Goal: Task Accomplishment & Management: Use online tool/utility

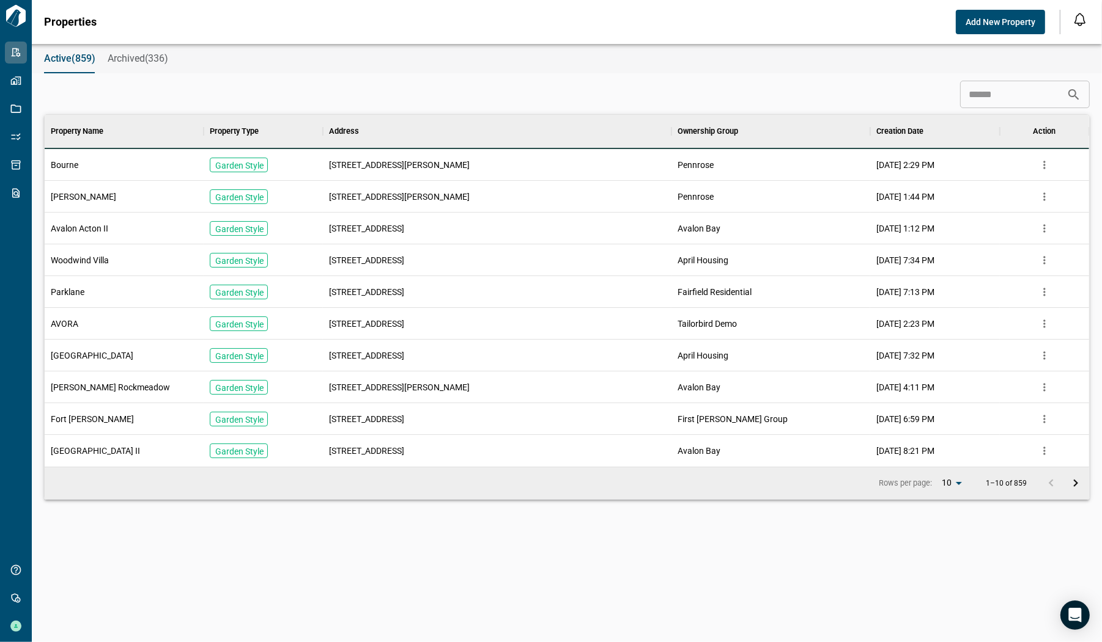
scroll to position [342, 1039]
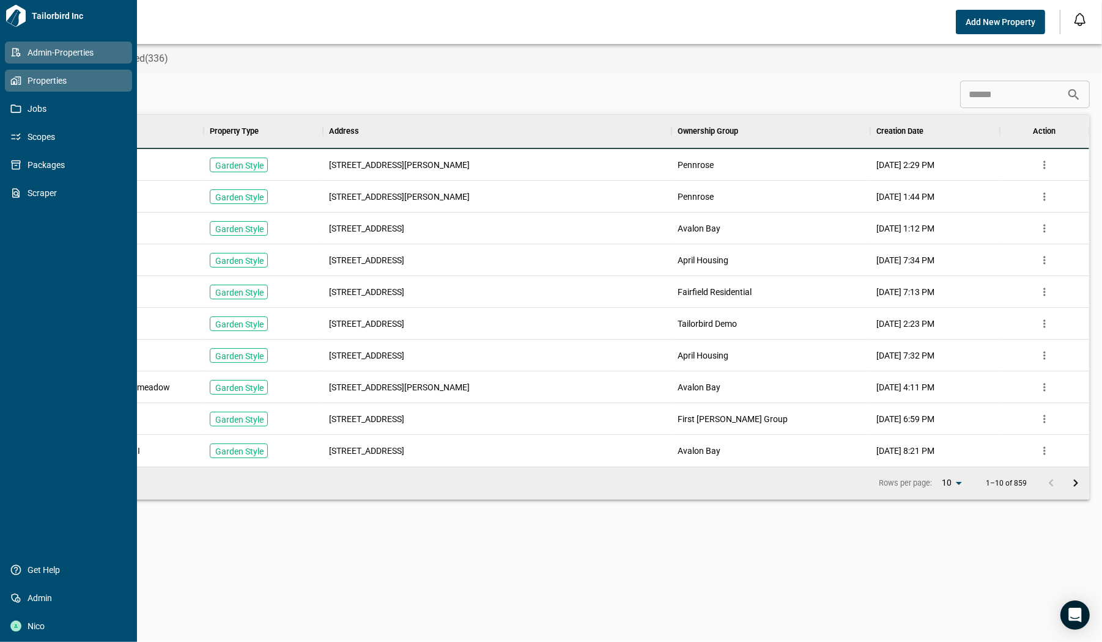
click at [35, 84] on span "Properties" at bounding box center [70, 81] width 99 height 12
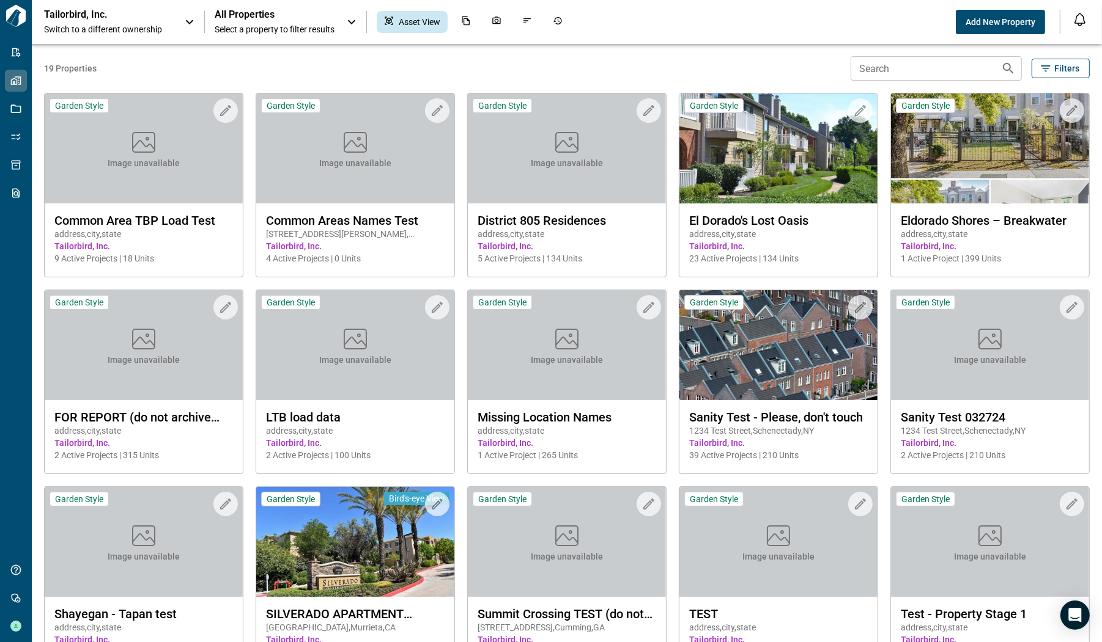
click at [98, 31] on span "Switch to a different ownership" at bounding box center [108, 29] width 128 height 12
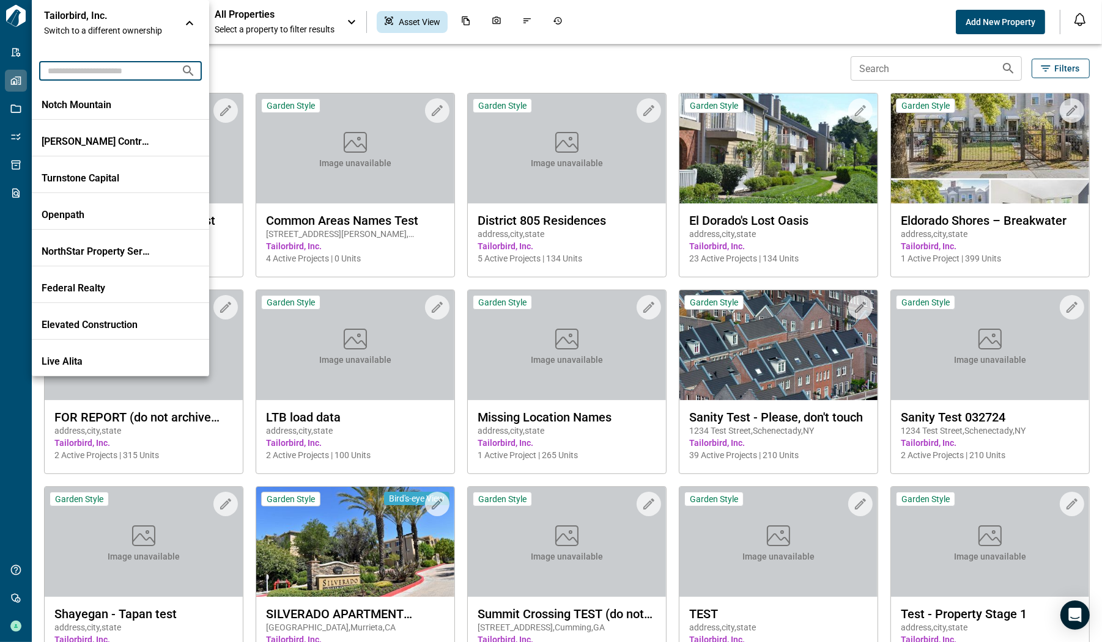
drag, startPoint x: 94, startPoint y: 70, endPoint x: 106, endPoint y: 73, distance: 13.2
click at [94, 70] on input "text" at bounding box center [105, 70] width 132 height 23
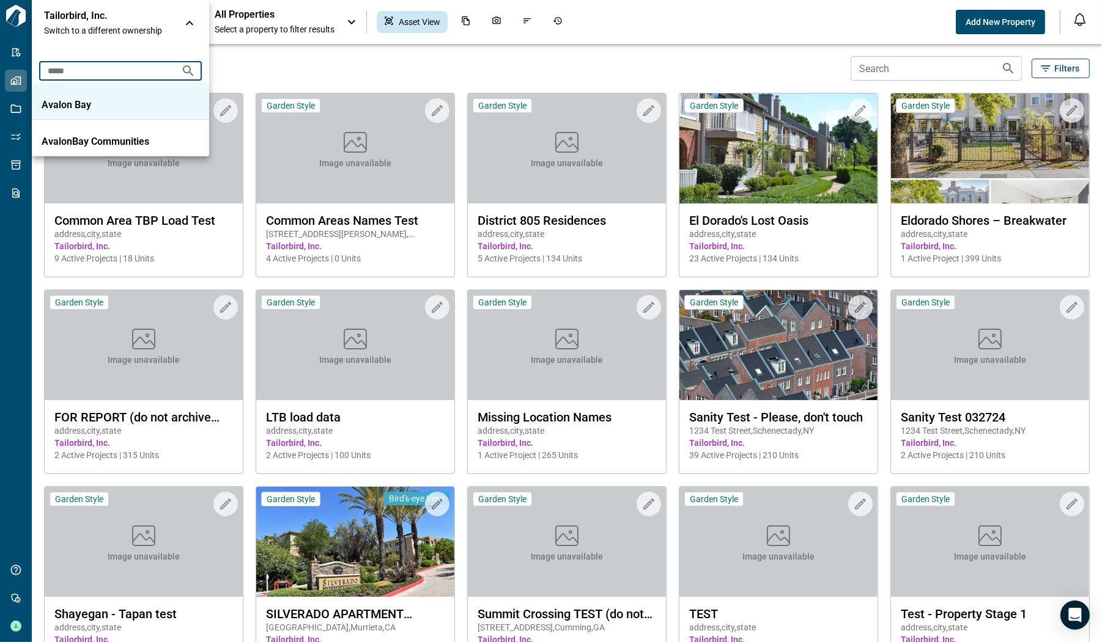
type input "*****"
click at [84, 89] on li "Avalon Bay" at bounding box center [120, 101] width 177 height 37
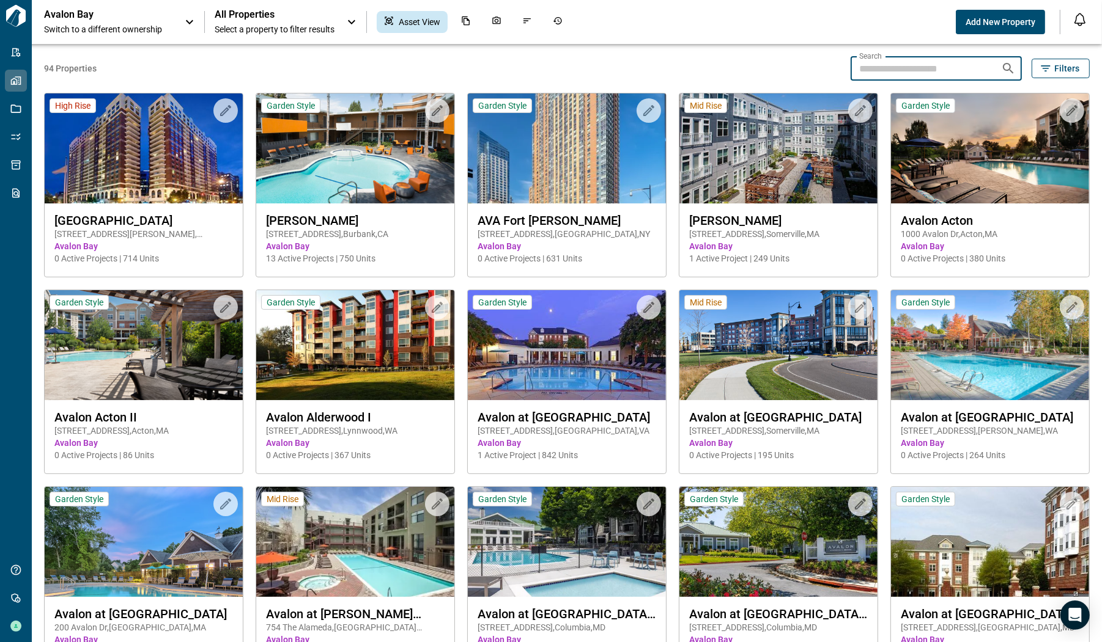
click at [908, 66] on input "Search" at bounding box center [920, 68] width 141 height 24
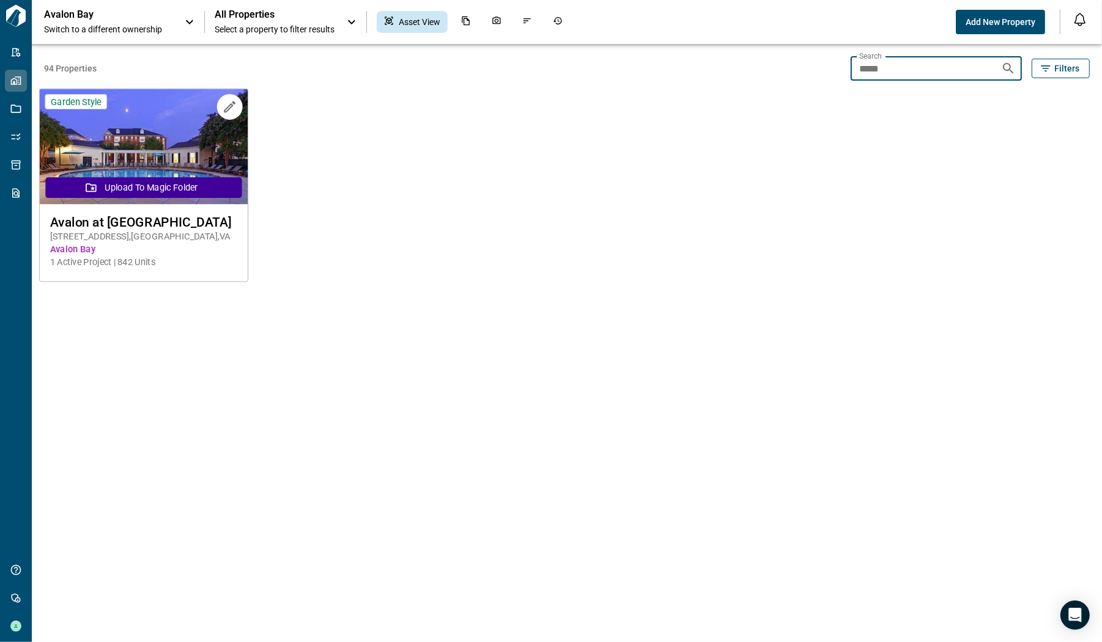
type input "*****"
click at [147, 220] on span "Avalon at [GEOGRAPHIC_DATA]" at bounding box center [144, 222] width 188 height 15
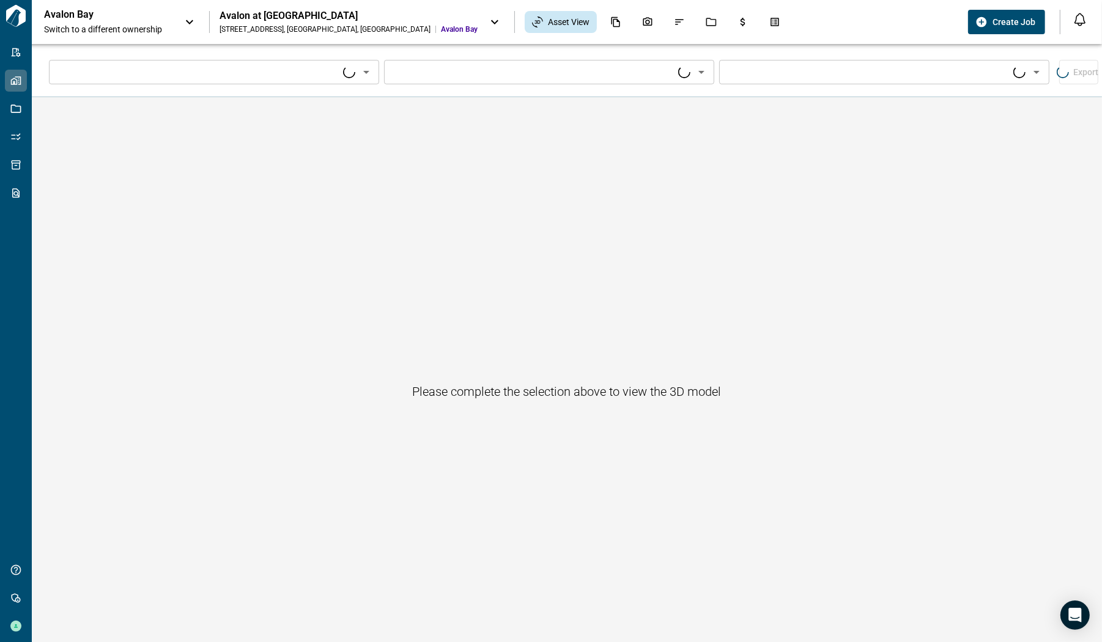
type input "****"
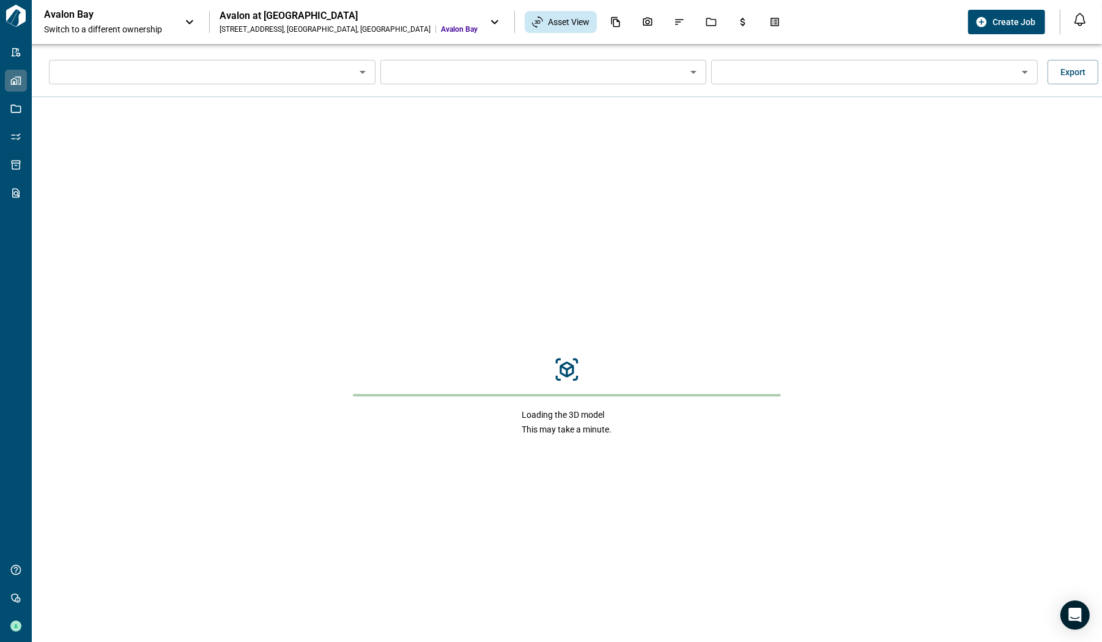
type input "****"
type input "**********"
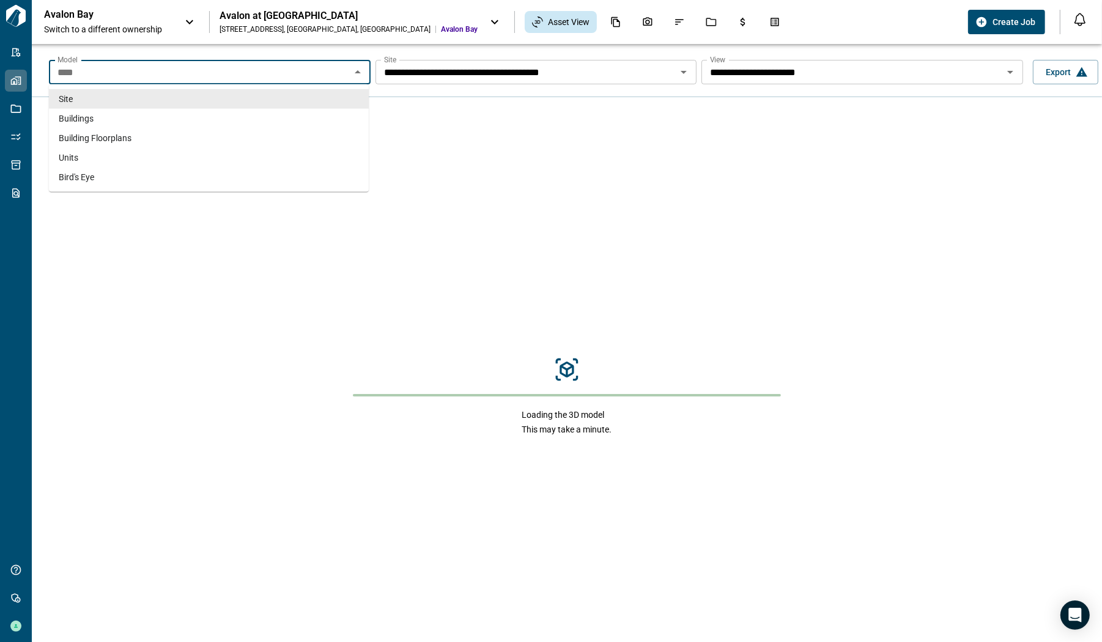
drag, startPoint x: 298, startPoint y: 80, endPoint x: 139, endPoint y: 98, distance: 160.0
click at [298, 80] on input "****" at bounding box center [200, 72] width 294 height 17
click at [143, 114] on li "Buildings" at bounding box center [209, 119] width 320 height 20
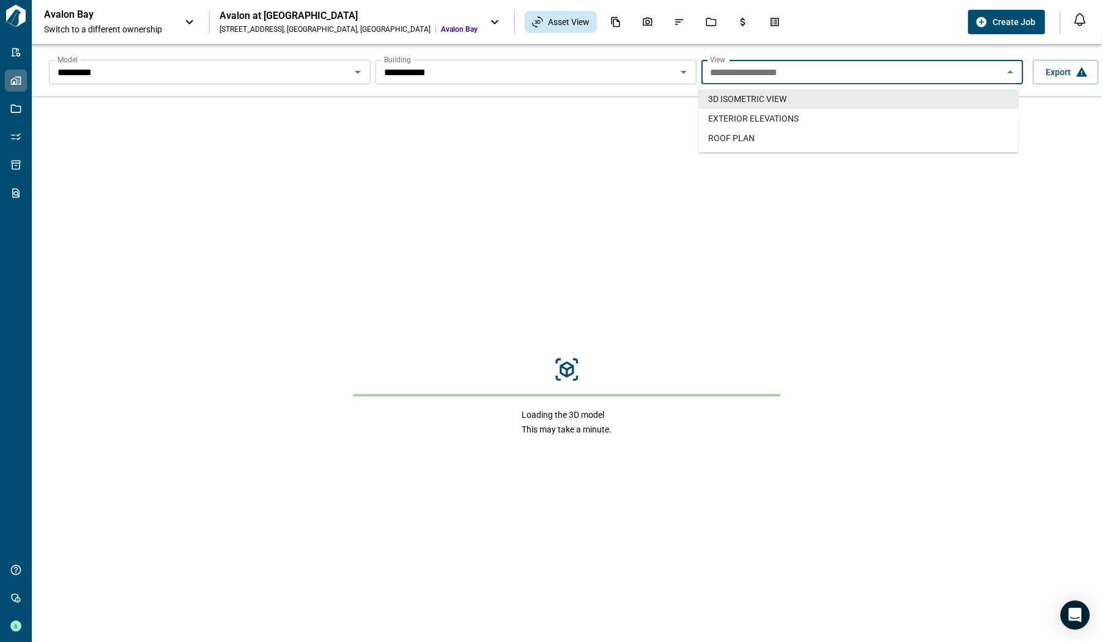
click at [720, 75] on input "**********" at bounding box center [852, 72] width 294 height 17
click at [763, 120] on span "EXTERIOR ELEVATIONS" at bounding box center [753, 118] width 90 height 12
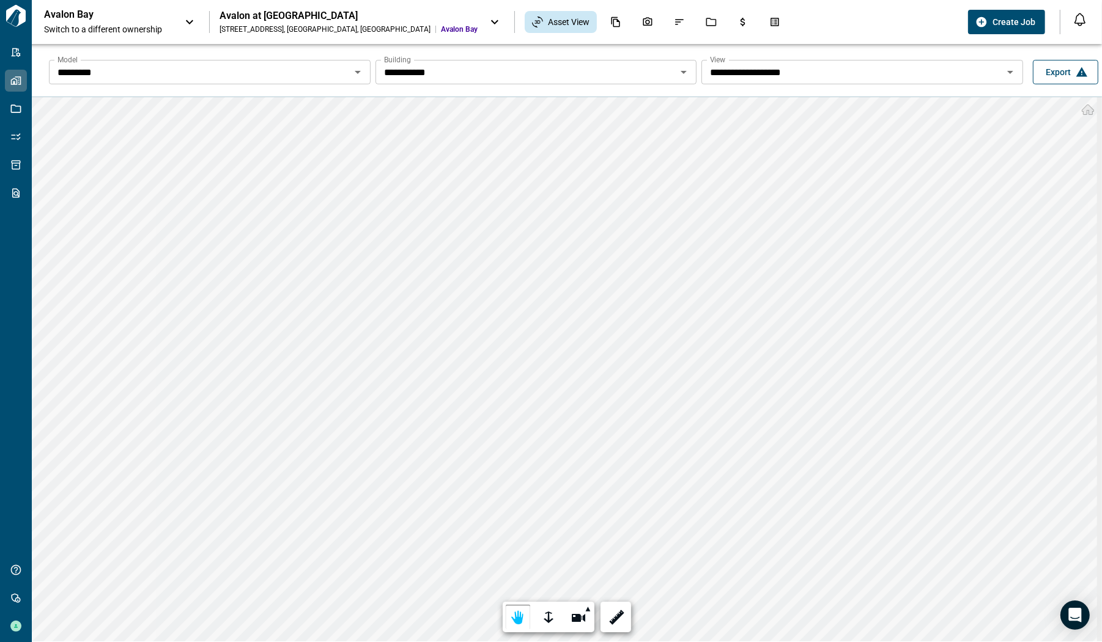
click at [1037, 70] on button "Export" at bounding box center [1064, 72] width 65 height 24
click at [793, 21] on div at bounding box center [551, 321] width 1102 height 642
click at [1064, 76] on span "Export" at bounding box center [1057, 72] width 25 height 12
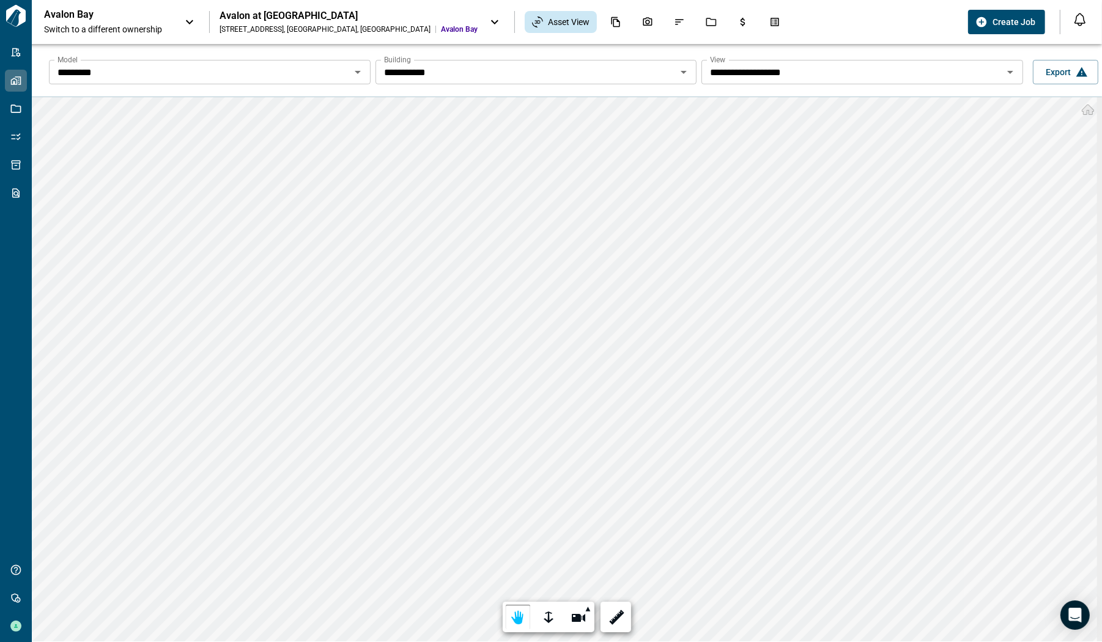
drag, startPoint x: 1079, startPoint y: 135, endPoint x: 1076, endPoint y: 147, distance: 11.9
drag, startPoint x: 105, startPoint y: 165, endPoint x: 75, endPoint y: 98, distance: 72.8
click at [105, 164] on div at bounding box center [551, 321] width 1102 height 642
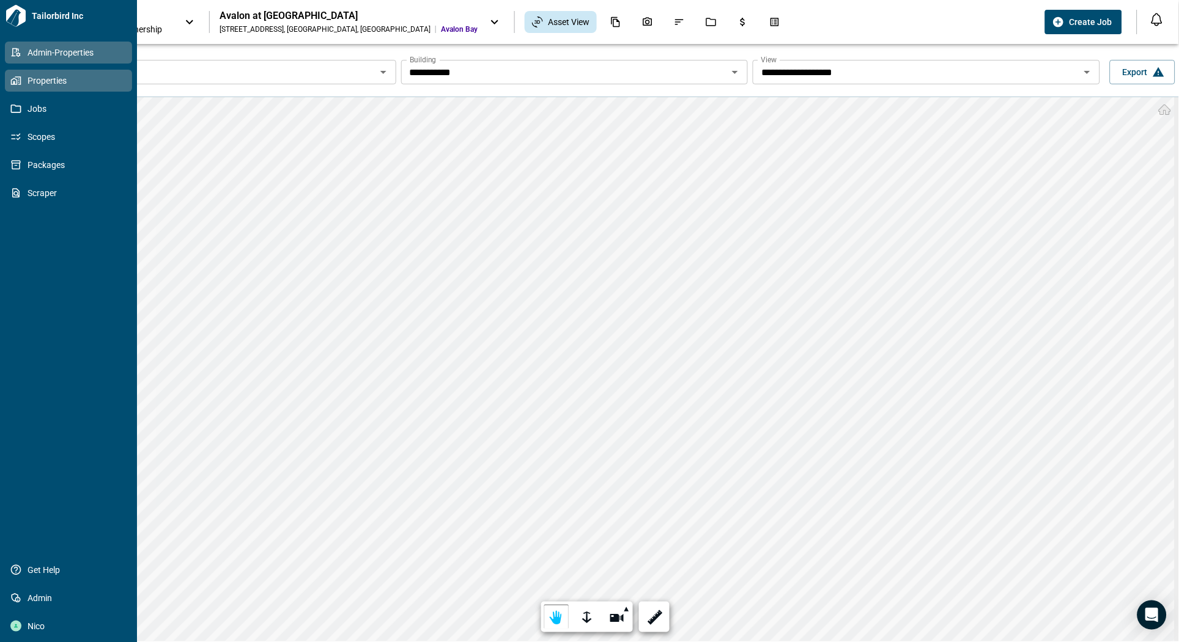
drag, startPoint x: 40, startPoint y: 50, endPoint x: 66, endPoint y: 57, distance: 26.5
click at [40, 50] on span "Admin-Properties" at bounding box center [70, 52] width 99 height 12
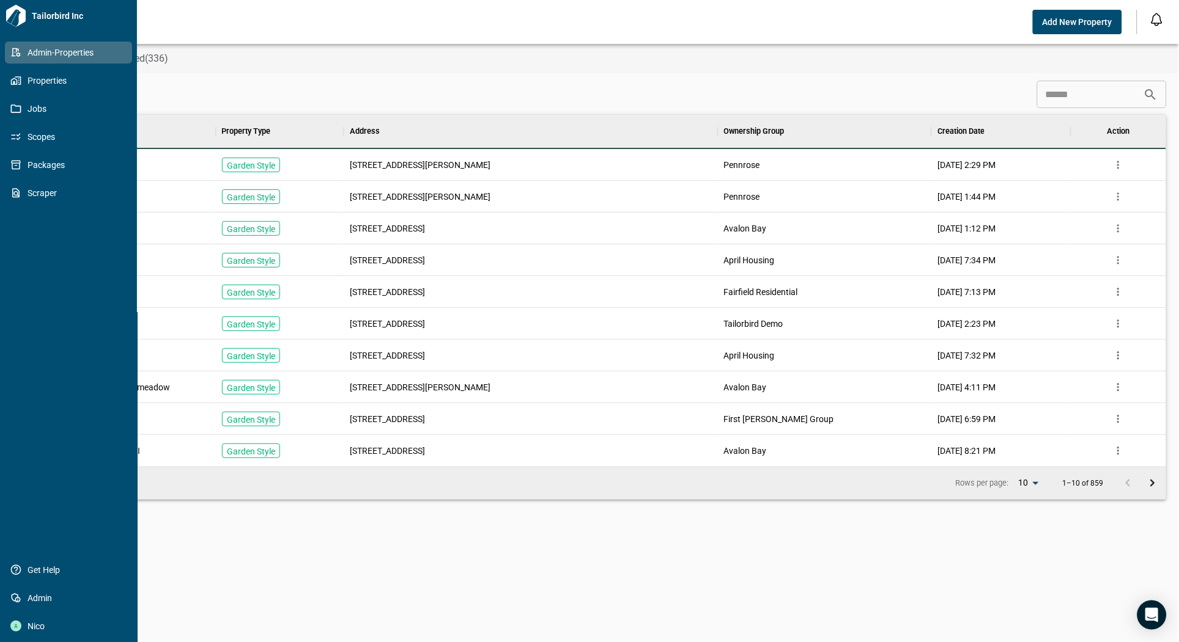
scroll to position [342, 1116]
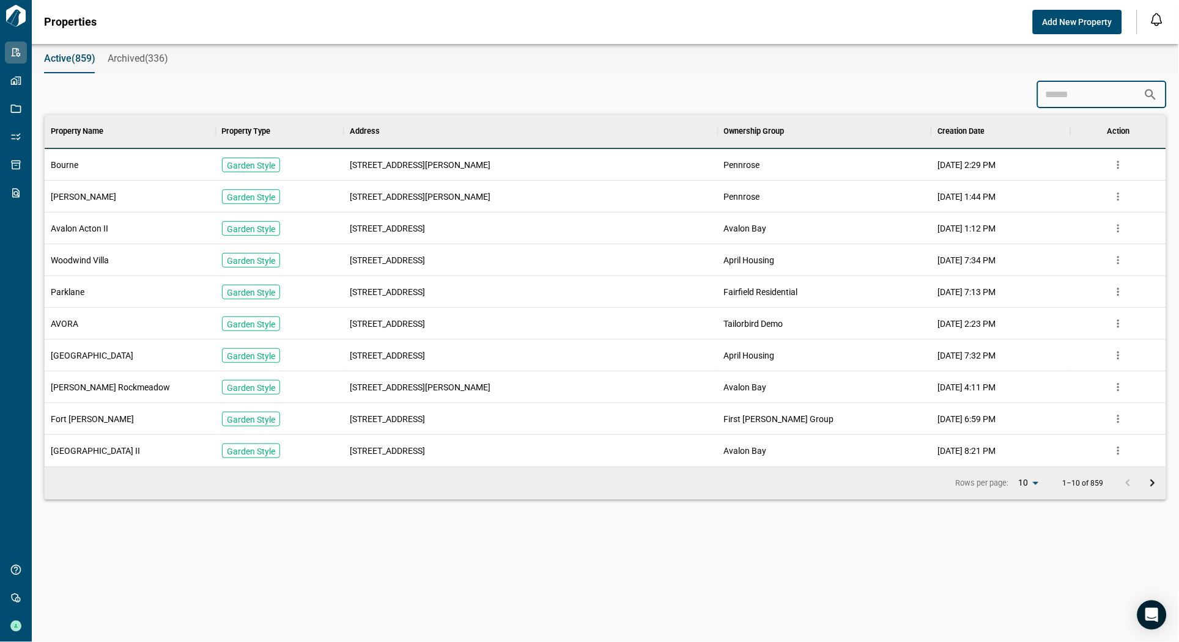
click at [1051, 95] on input at bounding box center [1090, 95] width 106 height 24
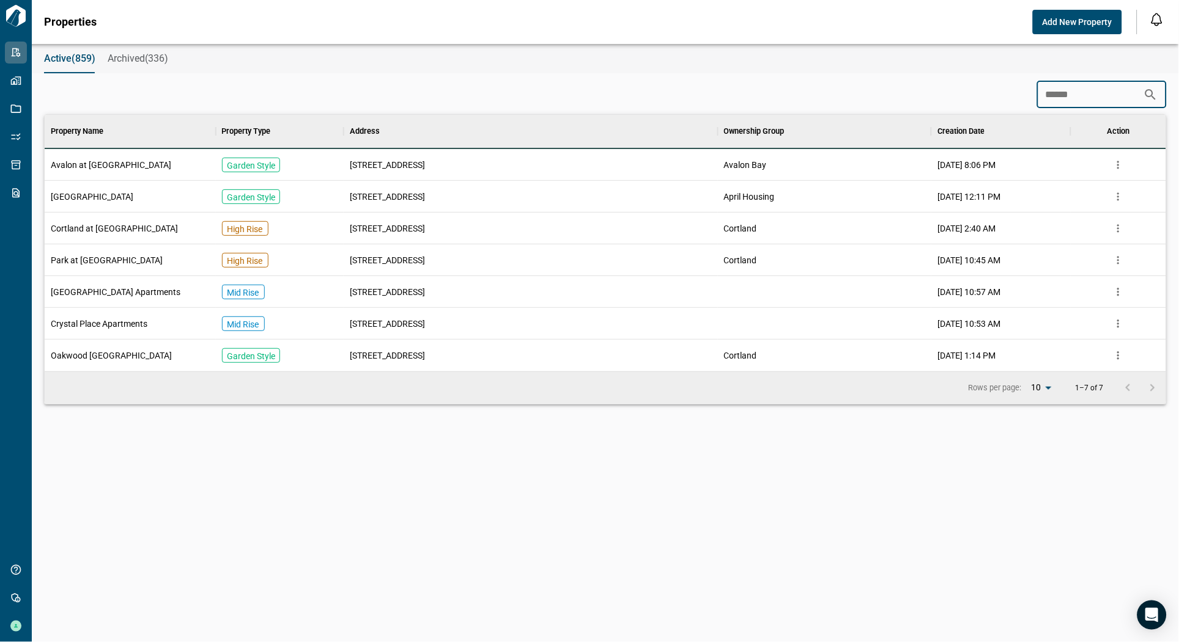
scroll to position [246, 1116]
type input "******"
click at [142, 161] on span "Avalon at [GEOGRAPHIC_DATA]" at bounding box center [111, 165] width 120 height 12
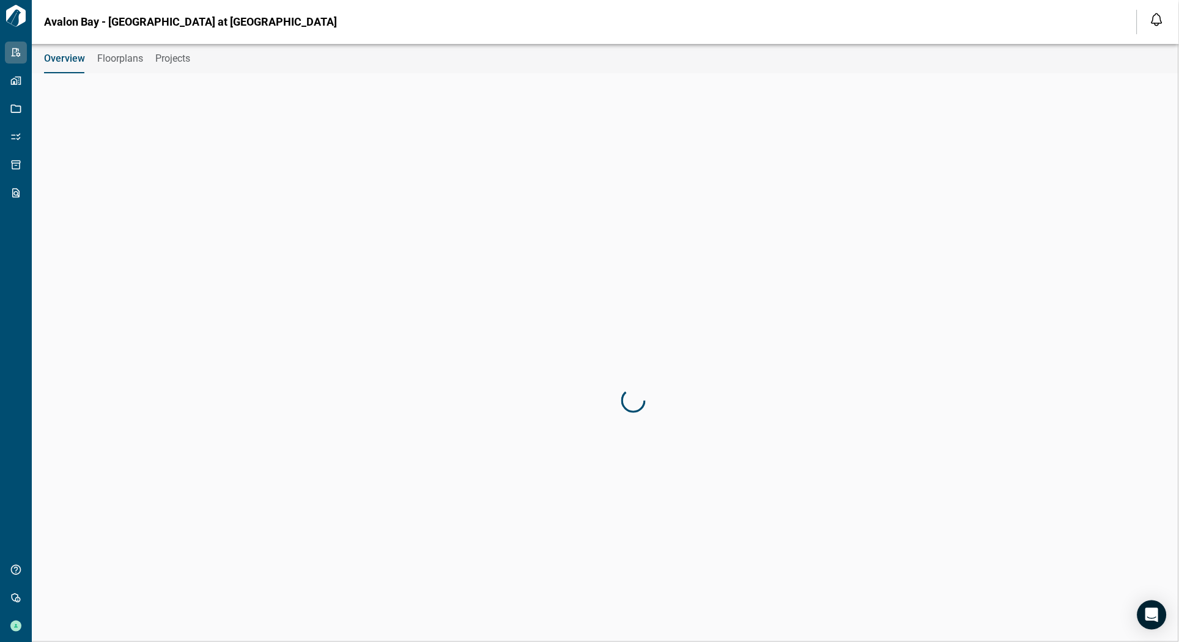
type input "**********"
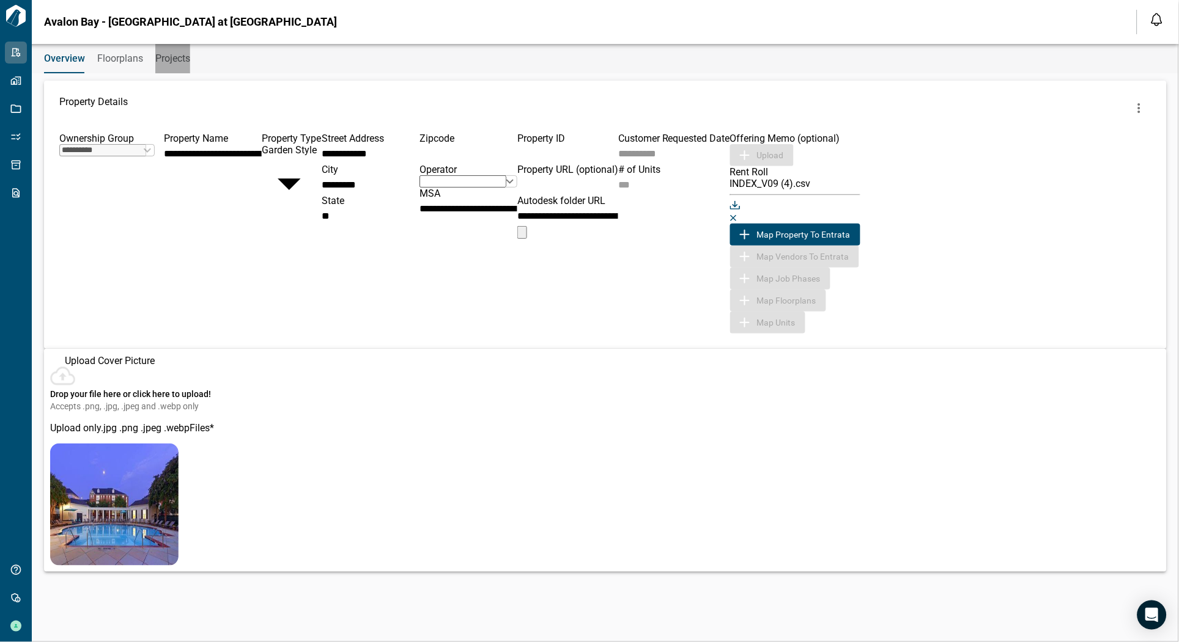
click at [178, 56] on span "Projects" at bounding box center [172, 59] width 35 height 12
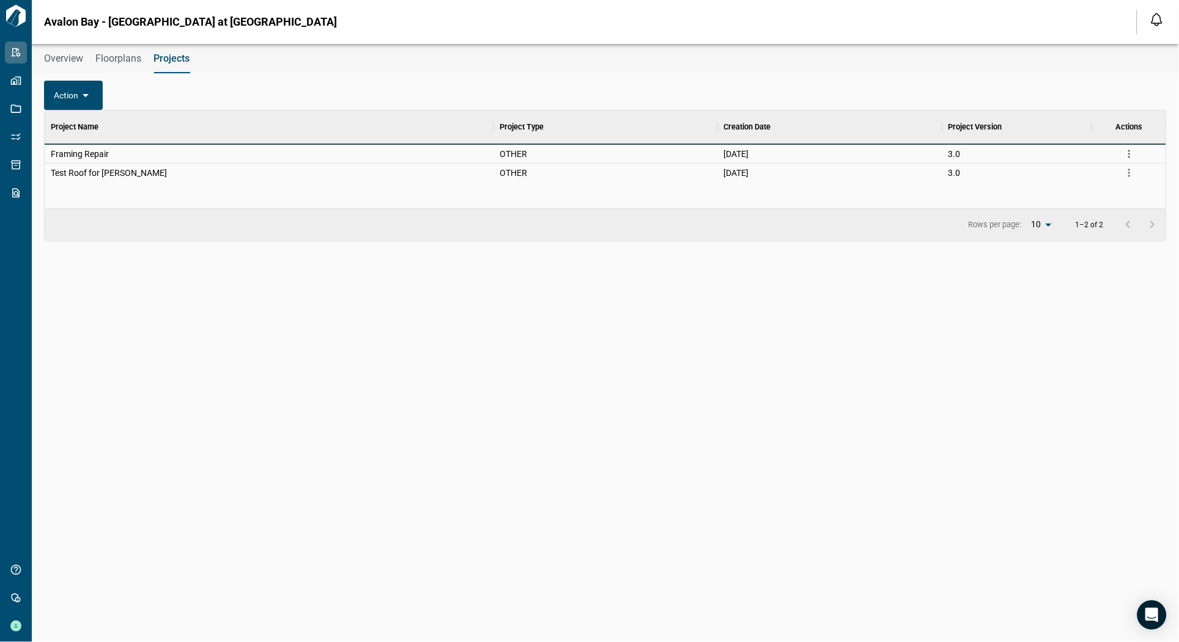
scroll to position [99, 1116]
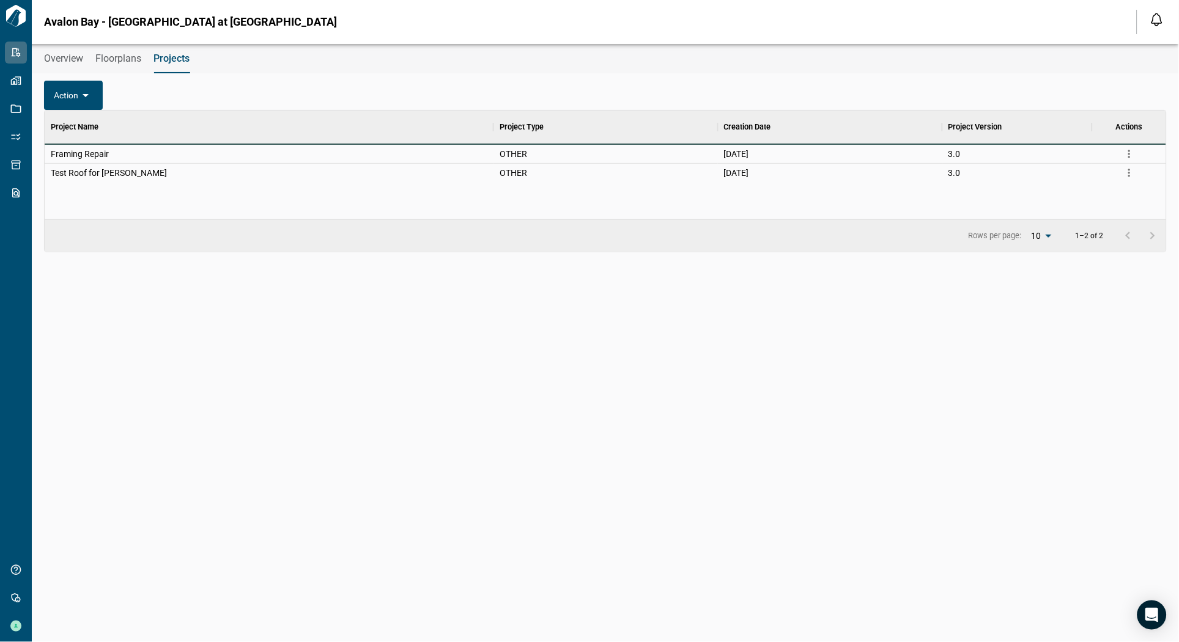
click at [127, 58] on span "Floorplans" at bounding box center [118, 59] width 46 height 12
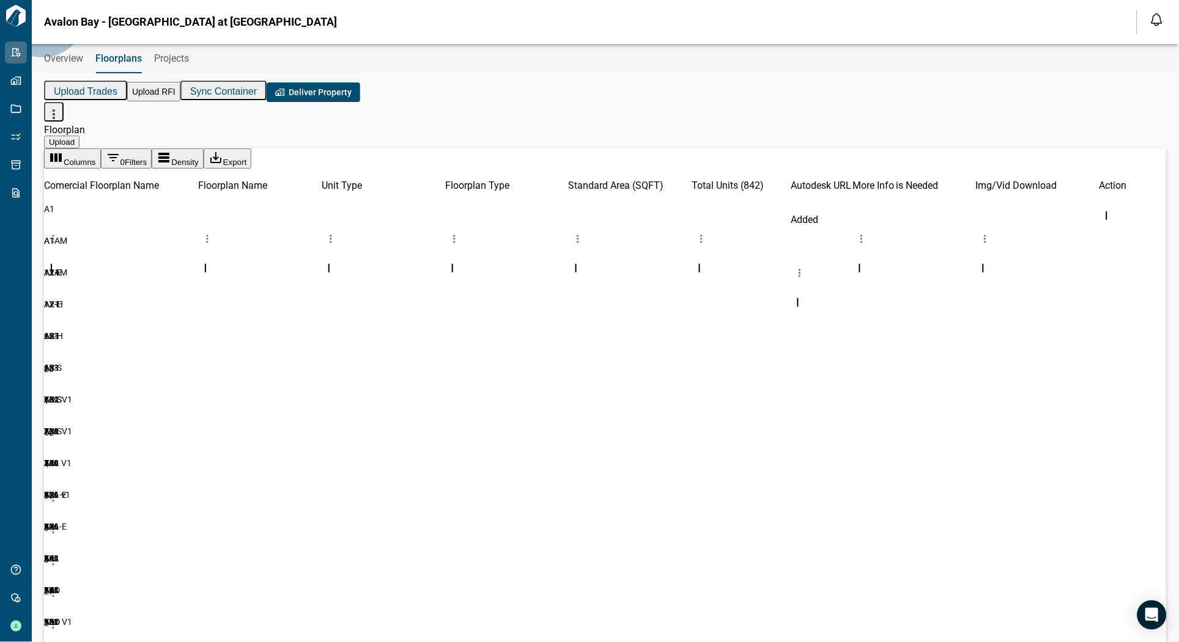
click at [117, 94] on span "Upload Trades" at bounding box center [86, 91] width 64 height 10
drag, startPoint x: 841, startPoint y: 138, endPoint x: 773, endPoint y: 21, distance: 135.3
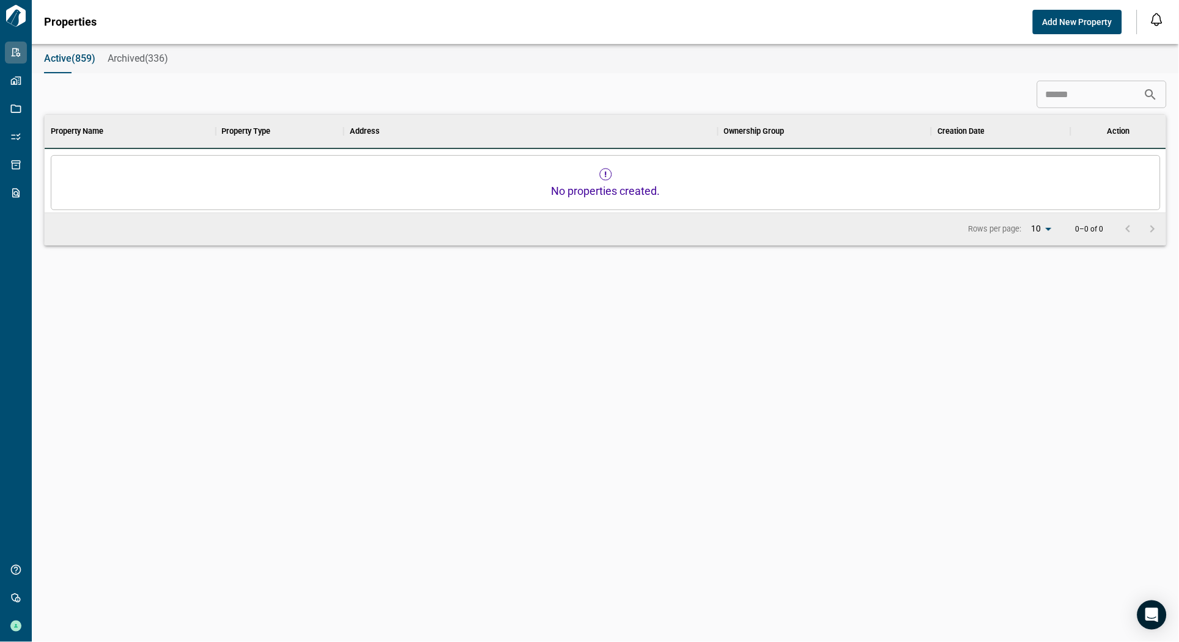
scroll to position [342, 1116]
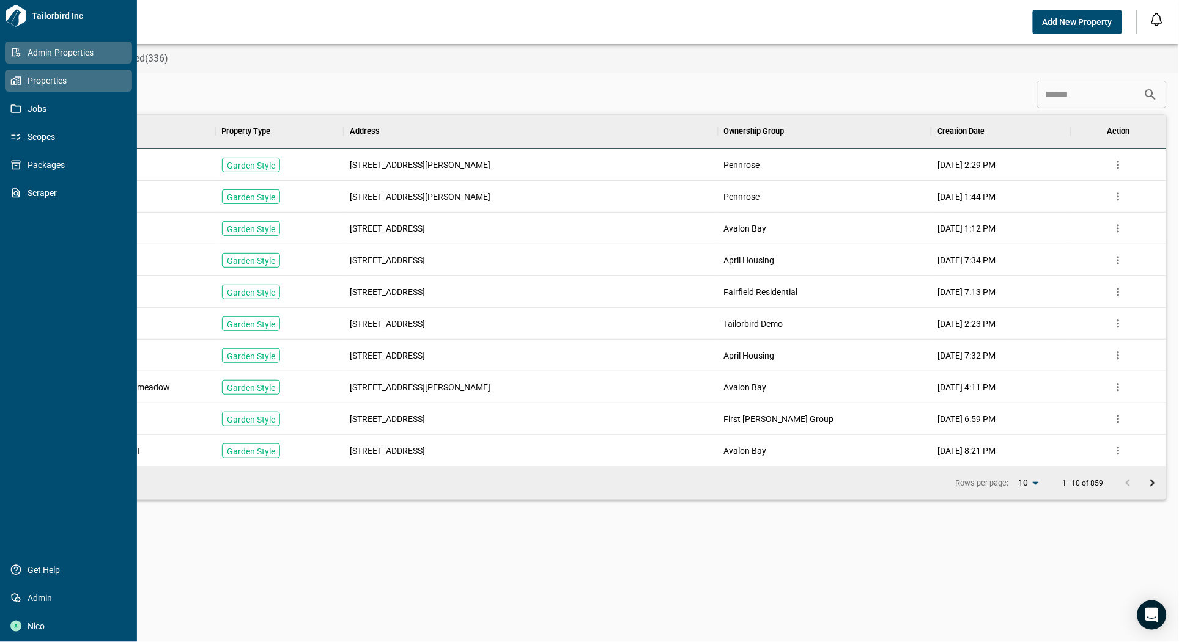
click at [75, 81] on span "Properties" at bounding box center [70, 81] width 99 height 12
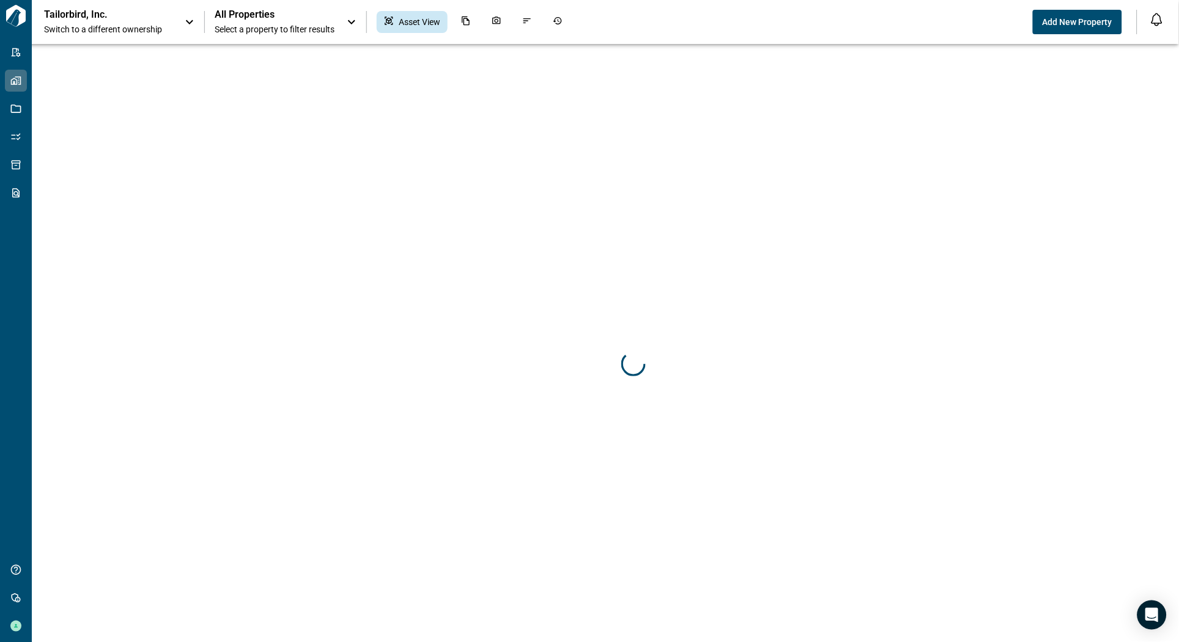
click at [639, 22] on div "Tailorbird, Inc. Switch to a different ownership All Properties Select a proper…" at bounding box center [538, 22] width 988 height 27
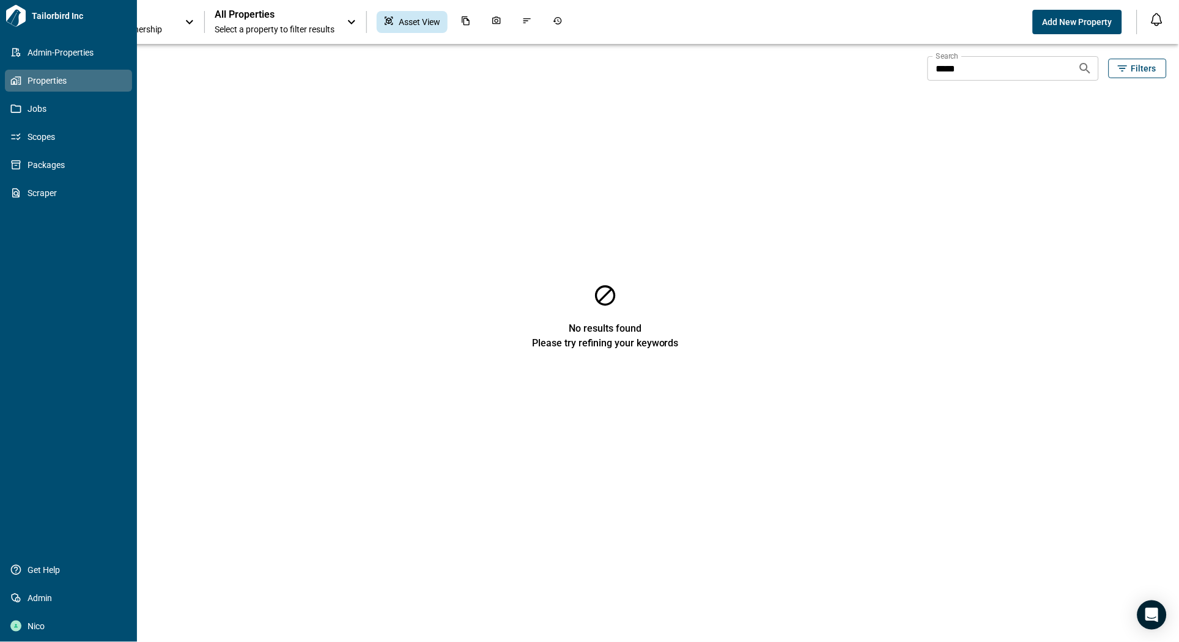
click at [45, 81] on span "Properties" at bounding box center [70, 81] width 99 height 12
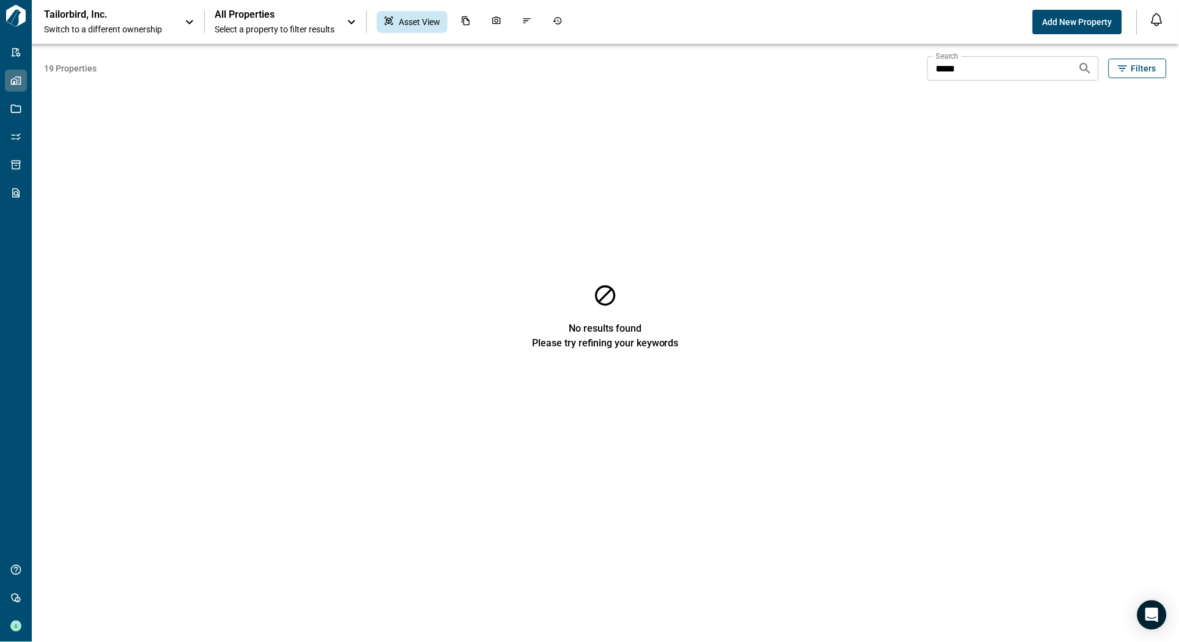
click at [152, 28] on span "Switch to a different ownership" at bounding box center [108, 29] width 128 height 12
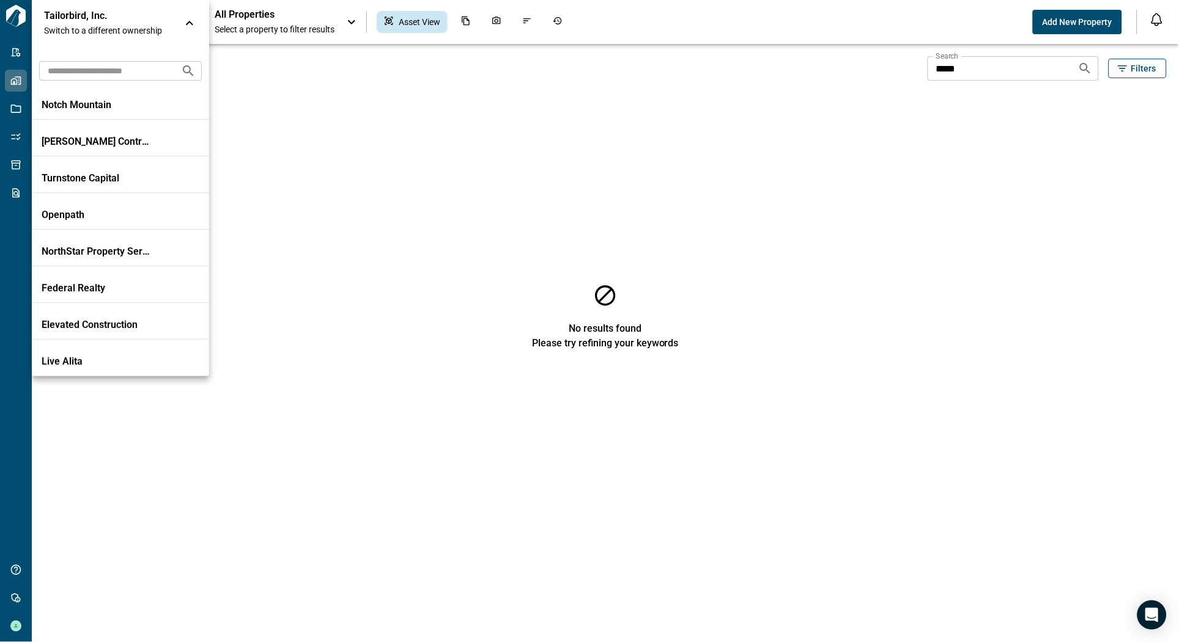
drag, startPoint x: 106, startPoint y: 72, endPoint x: 188, endPoint y: 39, distance: 88.5
click at [106, 73] on input "text" at bounding box center [105, 70] width 132 height 23
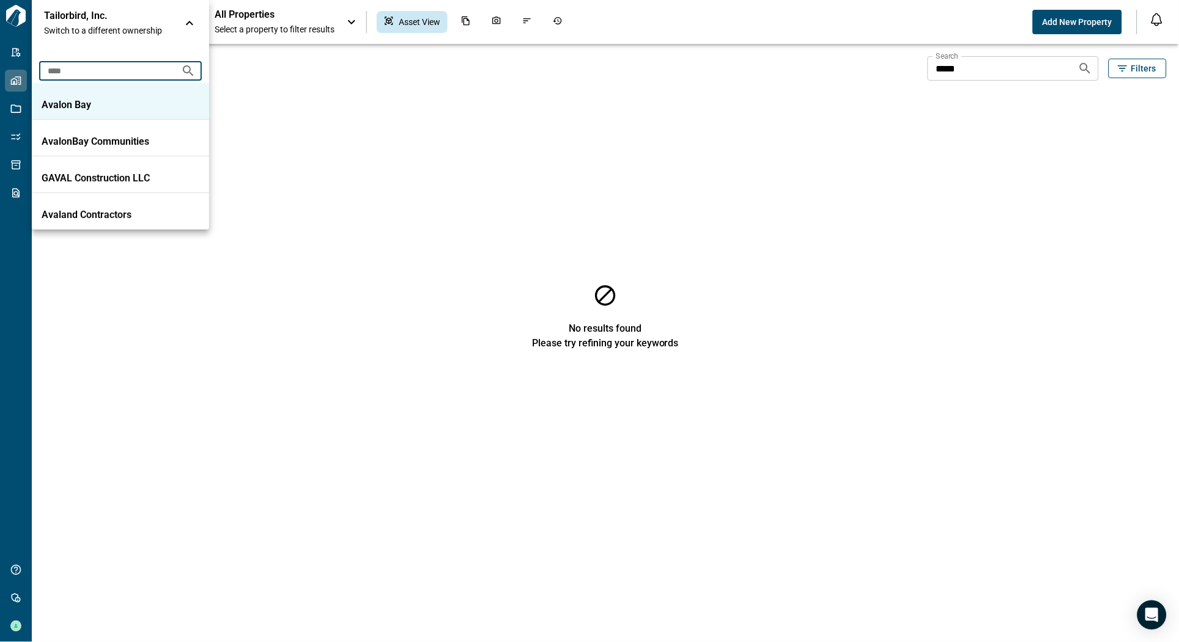
type input "****"
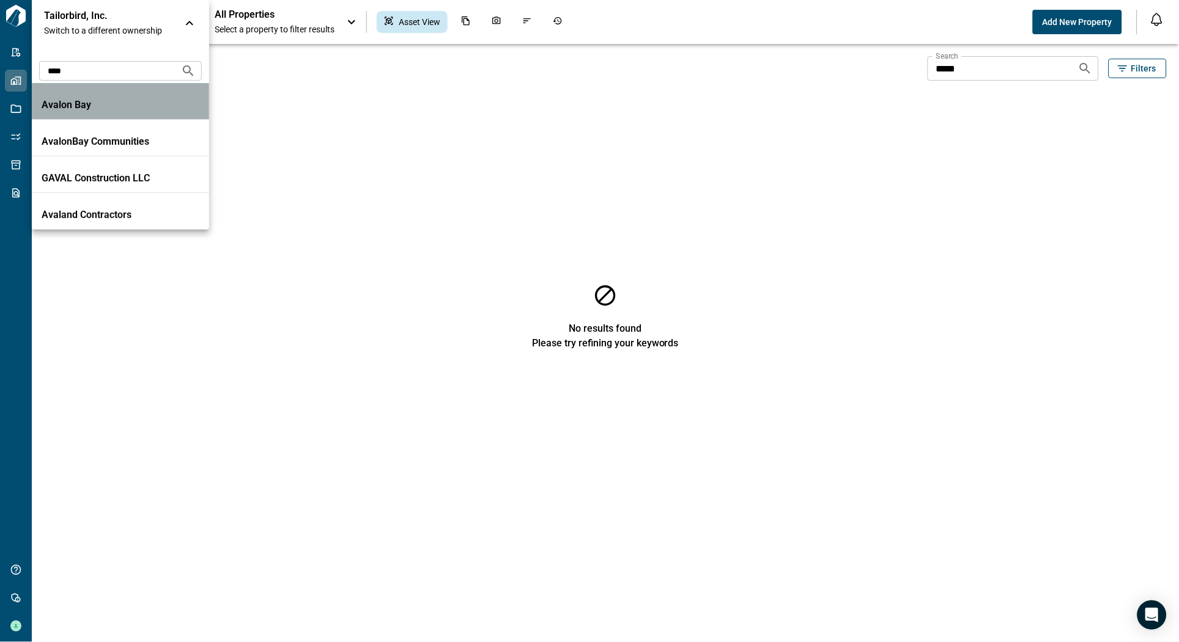
click at [104, 106] on p "Avalon Bay" at bounding box center [97, 105] width 110 height 12
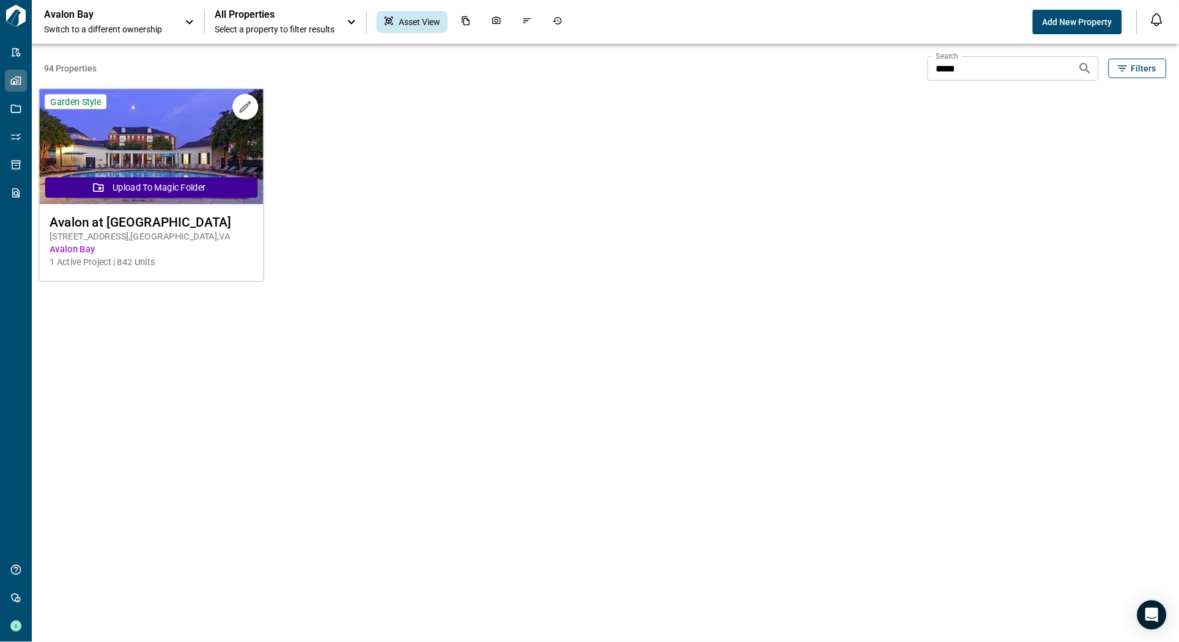
click at [155, 225] on span "Avalon at [GEOGRAPHIC_DATA]" at bounding box center [152, 222] width 204 height 15
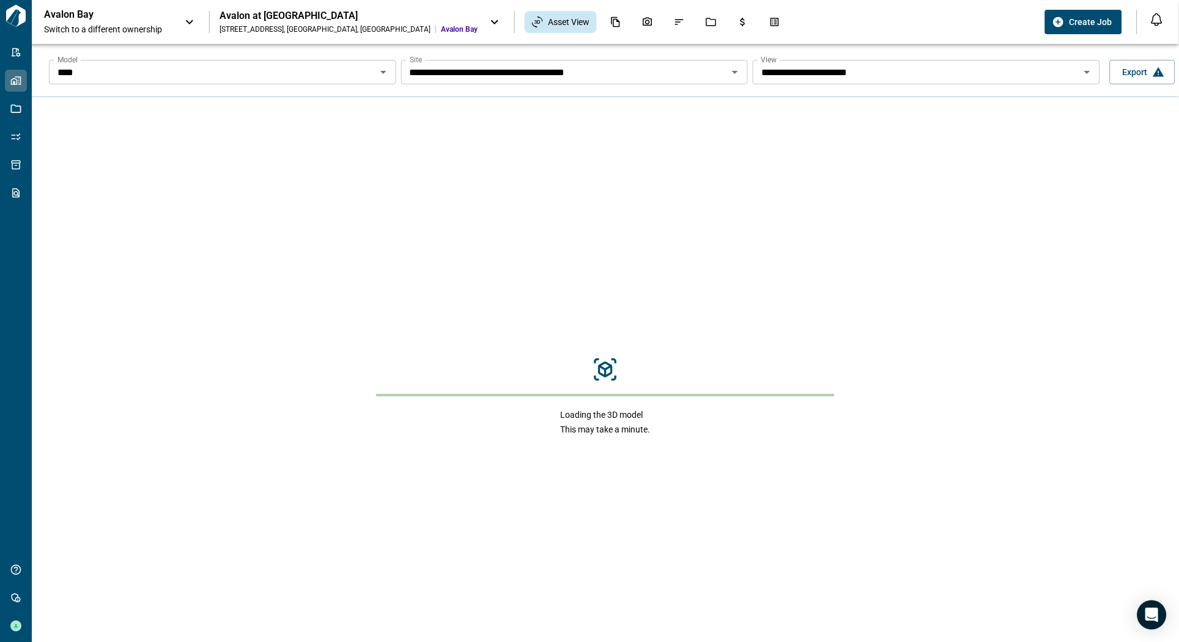
click at [491, 23] on icon at bounding box center [494, 22] width 7 height 4
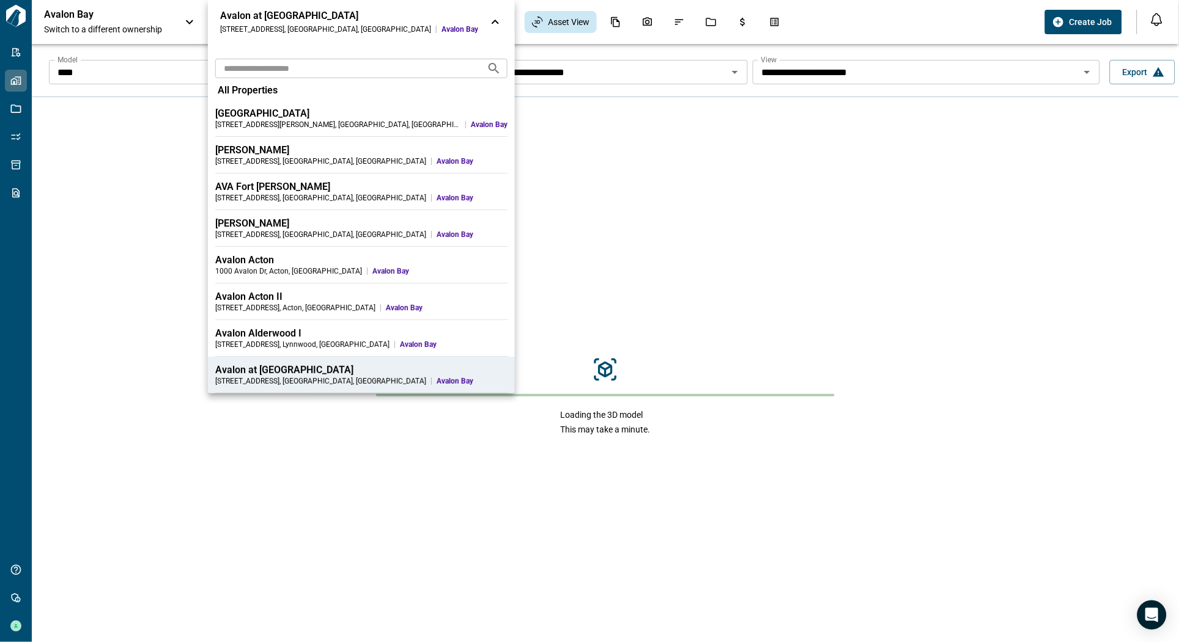
click at [488, 23] on icon at bounding box center [495, 22] width 15 height 15
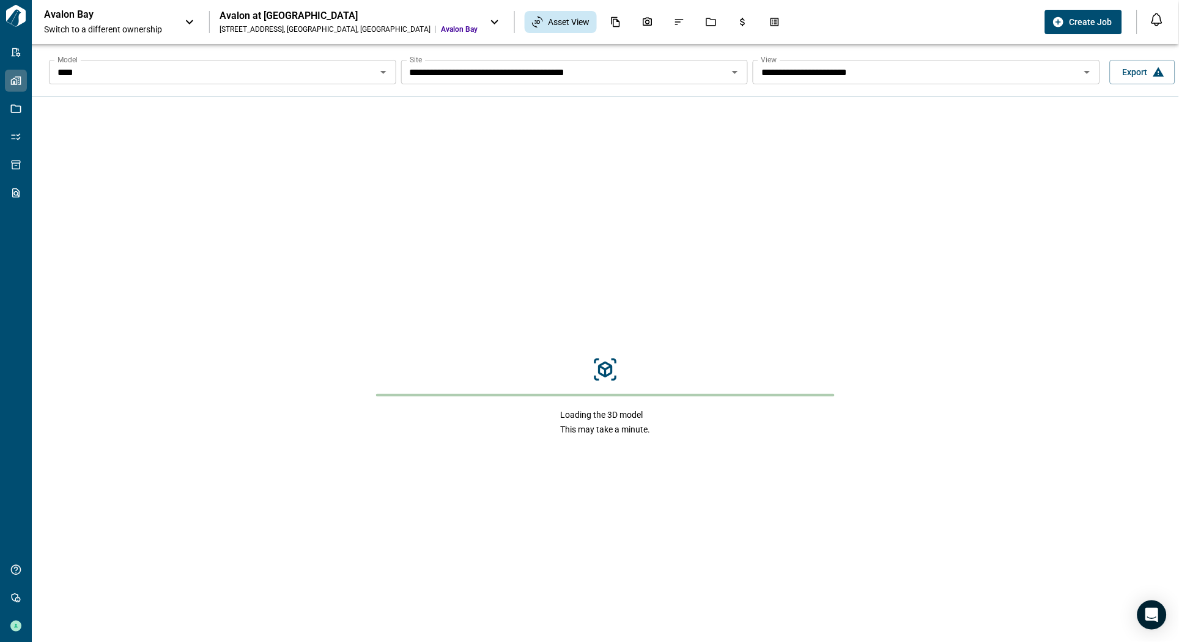
click at [763, 29] on div "Avalon Bay Switch to a different ownership Avalon at [GEOGRAPHIC_DATA] [STREET_…" at bounding box center [542, 22] width 996 height 27
click at [1114, 23] on button "Create Job" at bounding box center [1083, 22] width 77 height 24
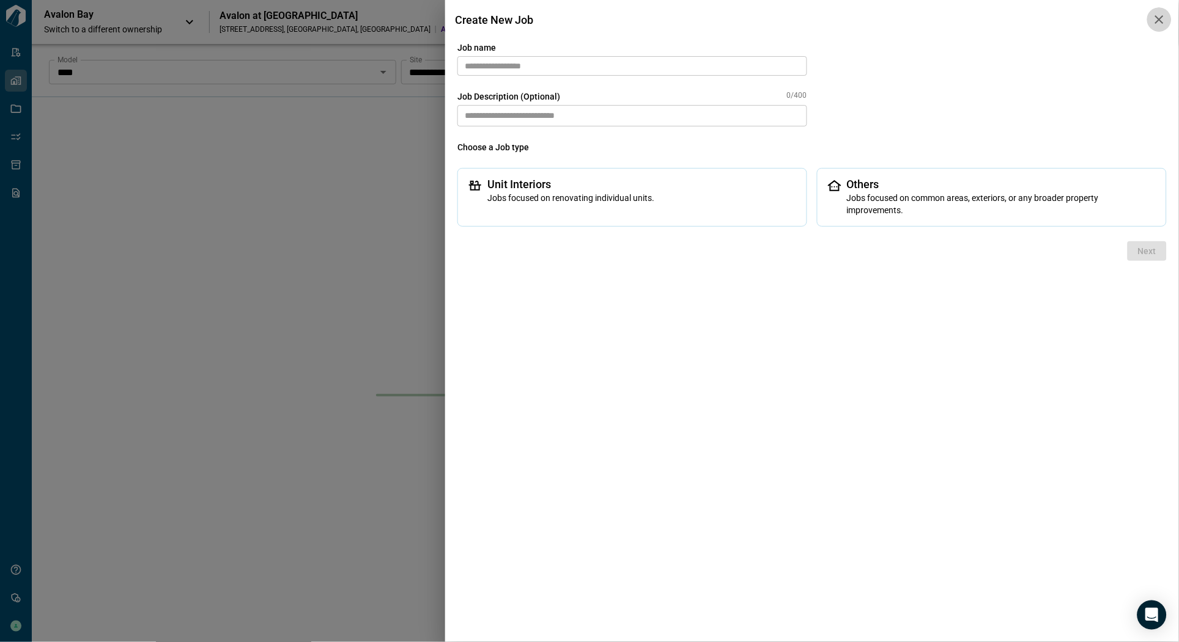
click at [1161, 19] on icon "button" at bounding box center [1159, 19] width 15 height 15
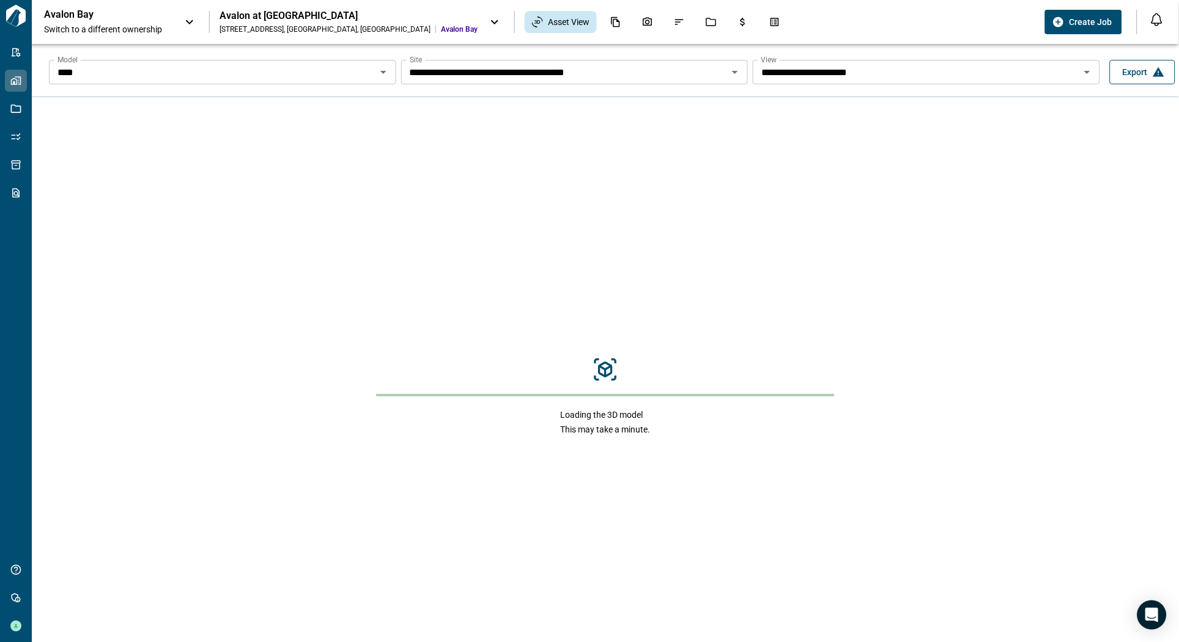
click at [1134, 64] on button "Export" at bounding box center [1141, 72] width 65 height 24
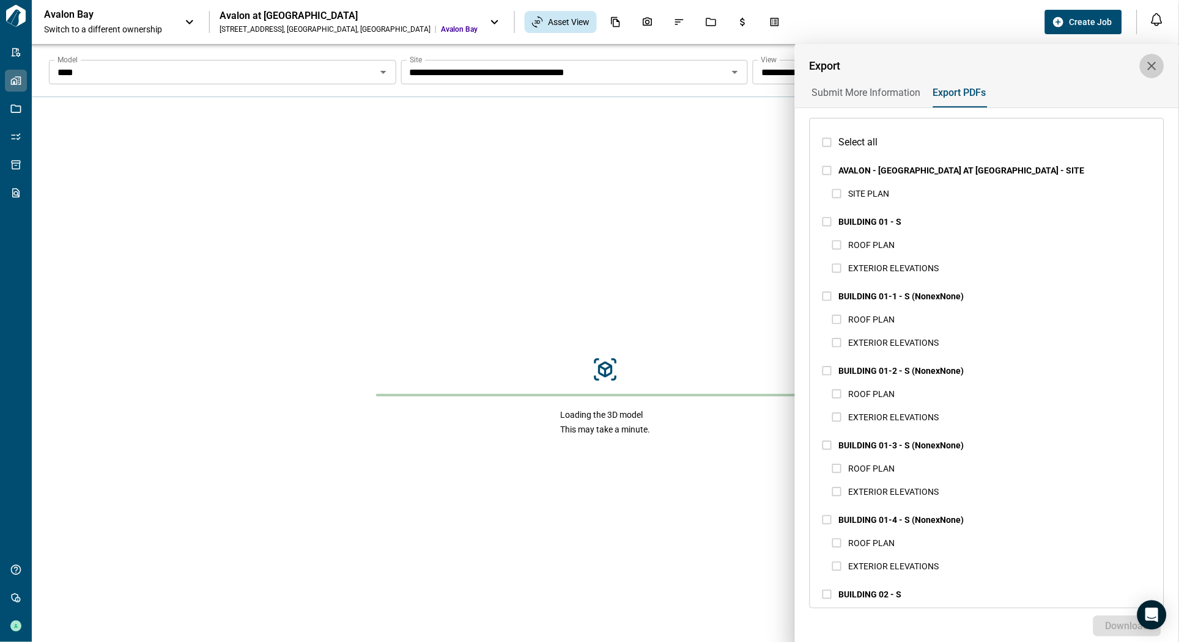
click at [1149, 61] on icon "button" at bounding box center [1151, 66] width 15 height 15
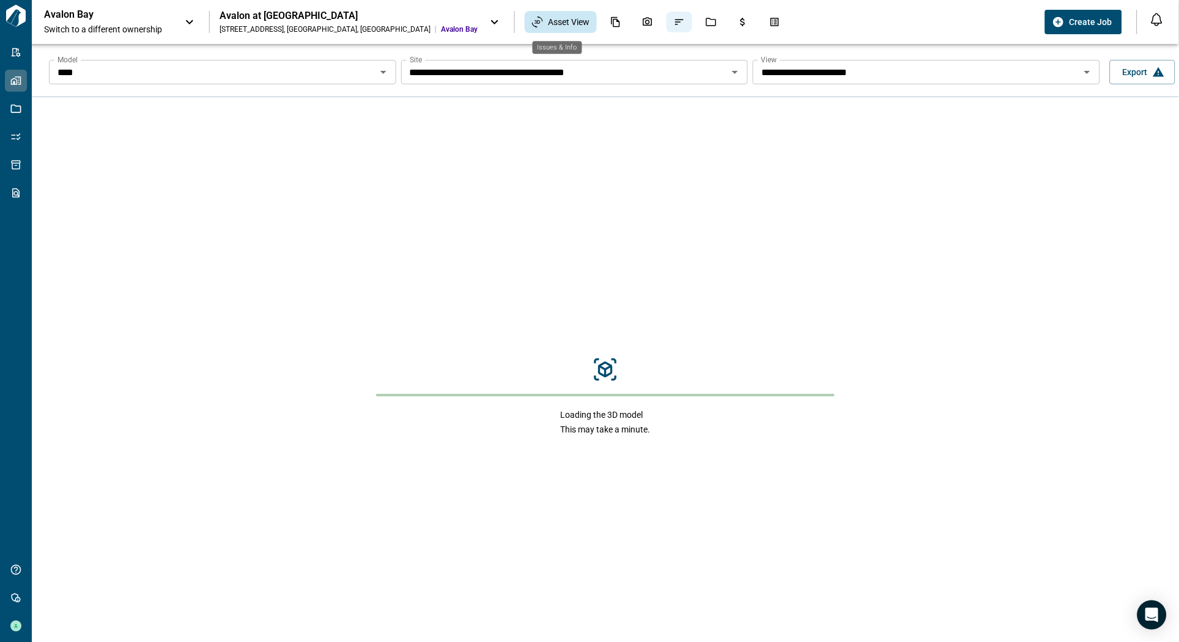
click at [675, 21] on icon "Issues & Info" at bounding box center [679, 23] width 9 height 6
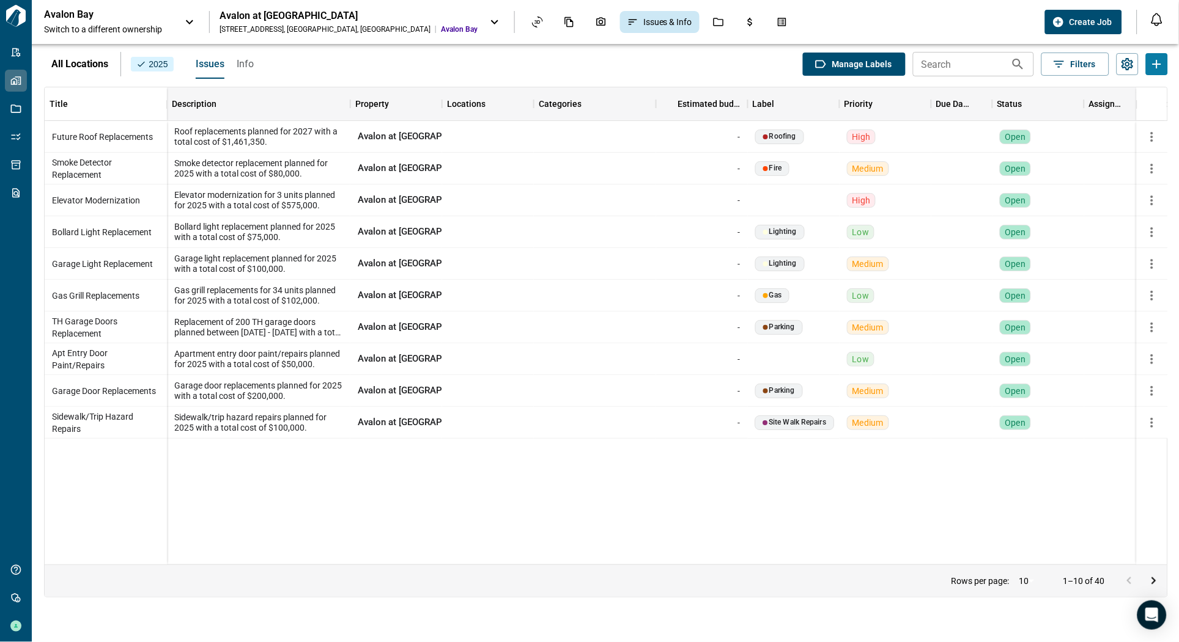
click at [251, 66] on span "Info" at bounding box center [245, 64] width 17 height 12
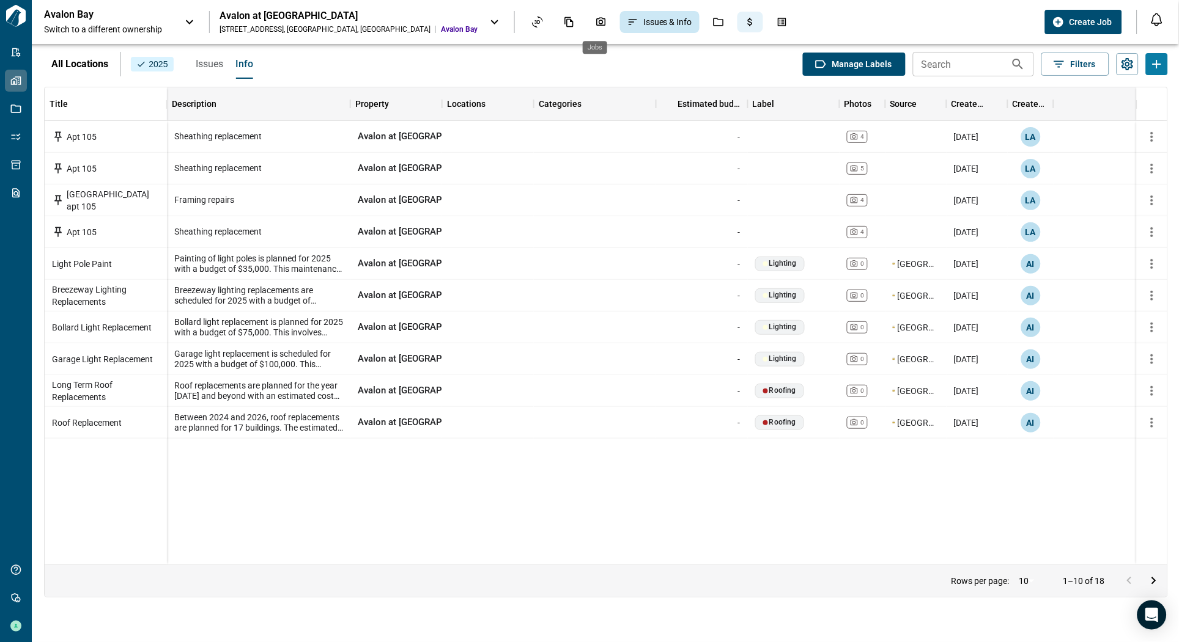
click at [713, 17] on icon "Jobs" at bounding box center [718, 22] width 11 height 11
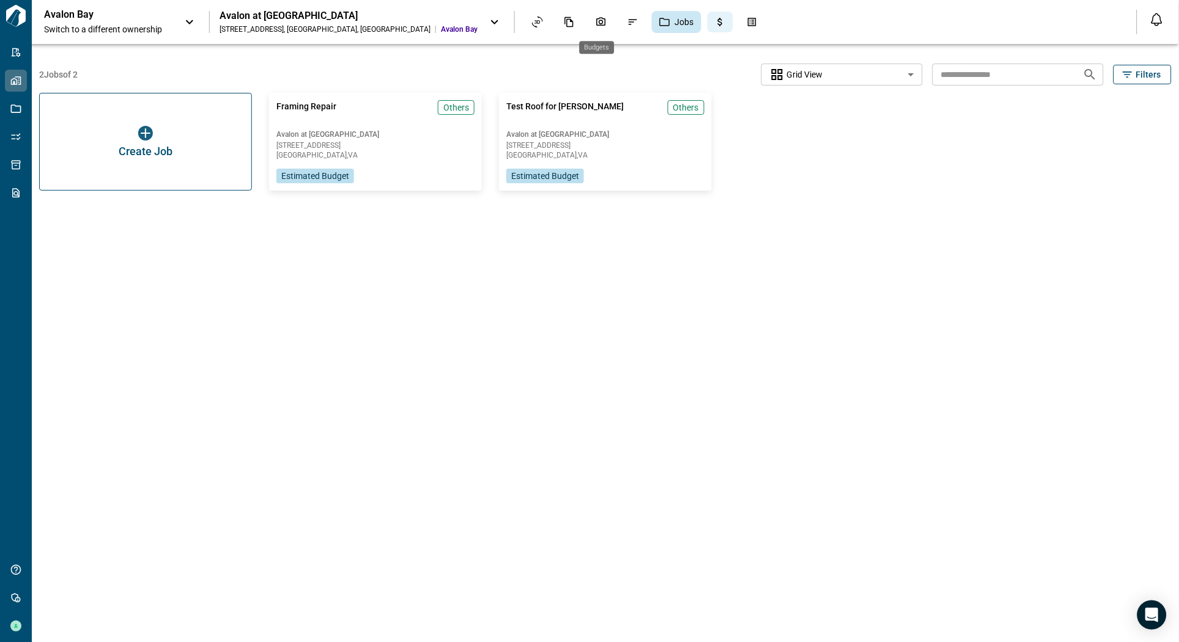
click at [715, 20] on icon "Budgets" at bounding box center [720, 22] width 11 height 11
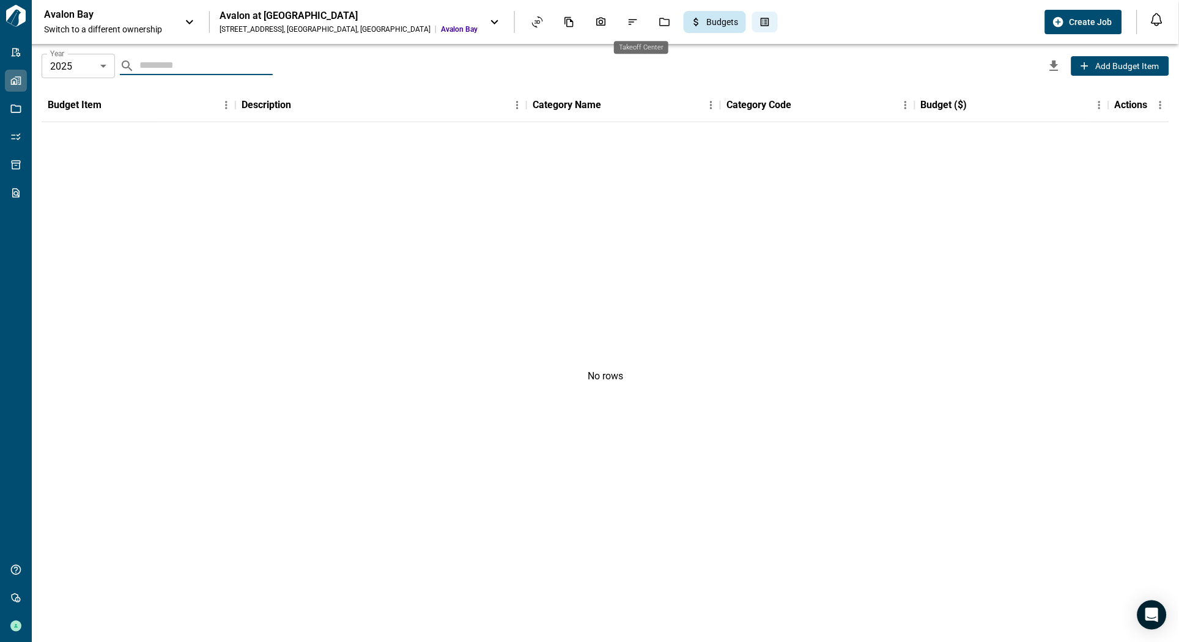
click at [759, 23] on icon "Takeoff Center" at bounding box center [764, 22] width 11 height 11
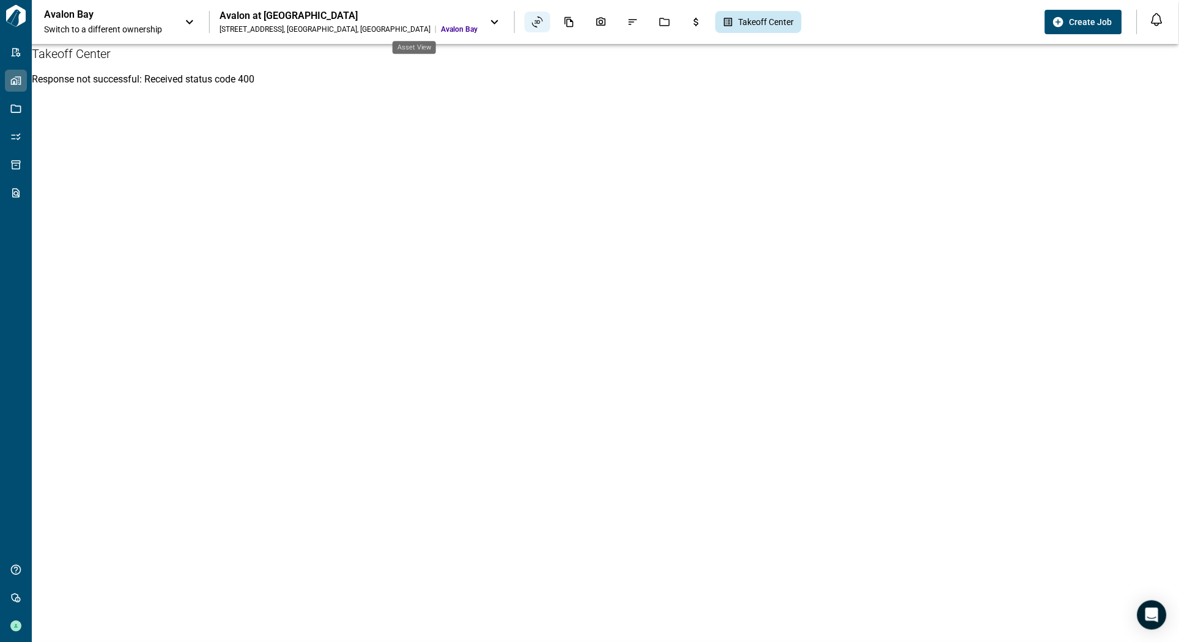
click at [532, 26] on icon "Asset View" at bounding box center [537, 22] width 11 height 11
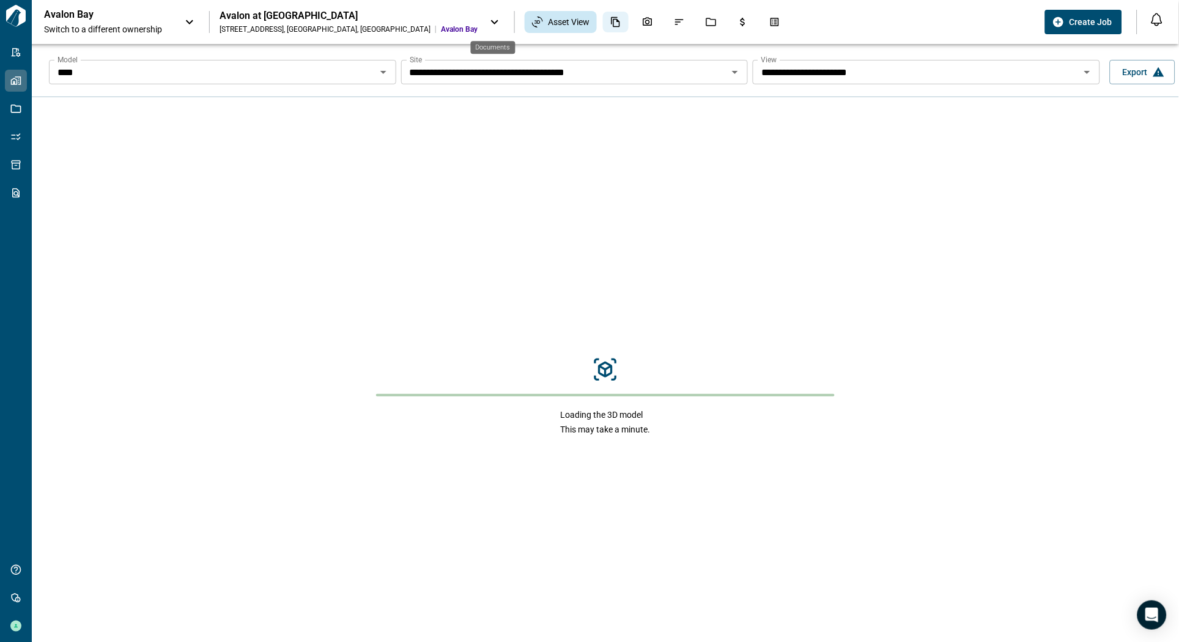
click at [603, 15] on div "Documents" at bounding box center [616, 22] width 26 height 21
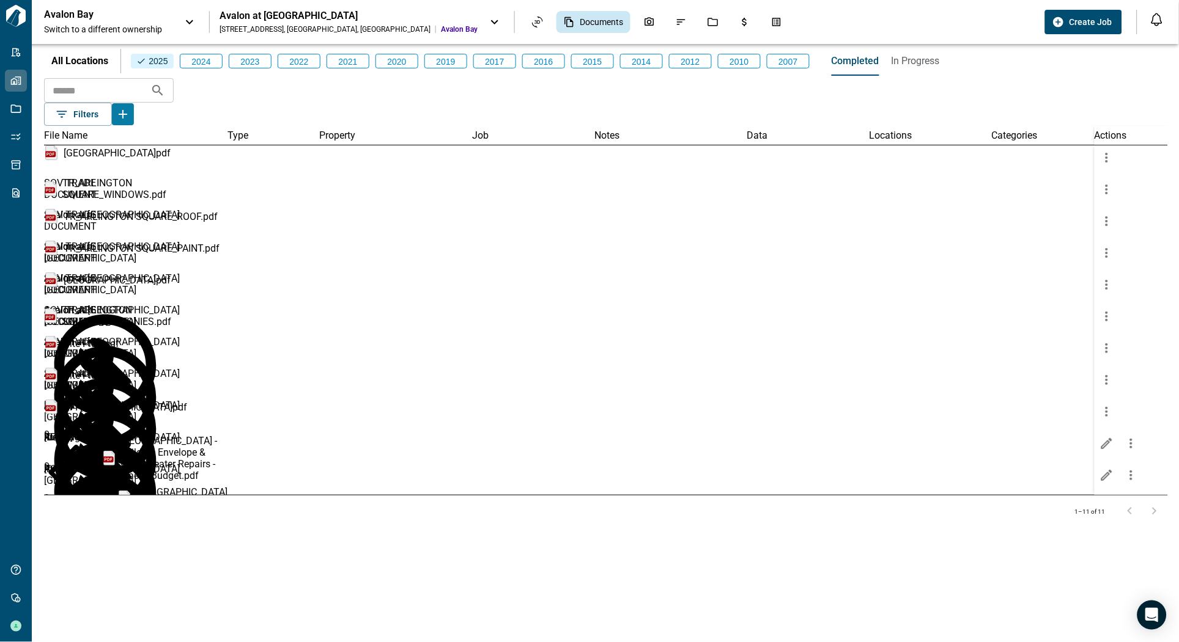
click at [778, 21] on div "Avalon Bay Switch to a different ownership Avalon at [GEOGRAPHIC_DATA] [STREET_…" at bounding box center [542, 22] width 996 height 27
